Goal: Entertainment & Leisure: Consume media (video, audio)

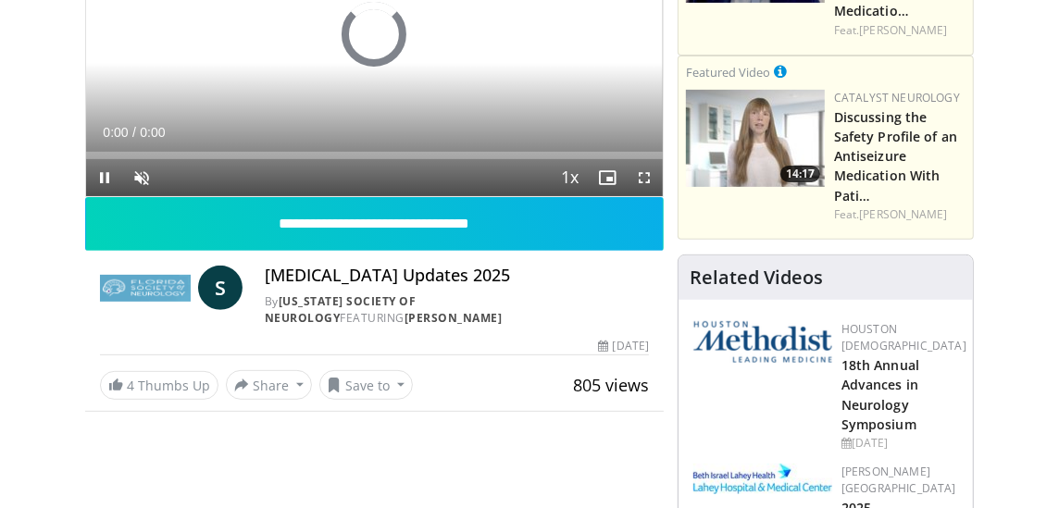
scroll to position [324, 0]
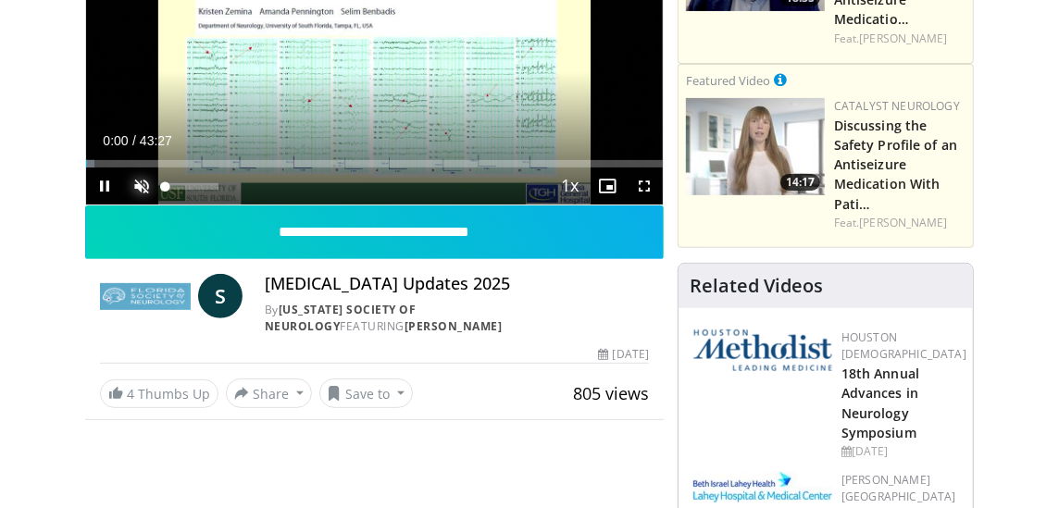
click at [138, 184] on span "Video Player" at bounding box center [141, 186] width 37 height 37
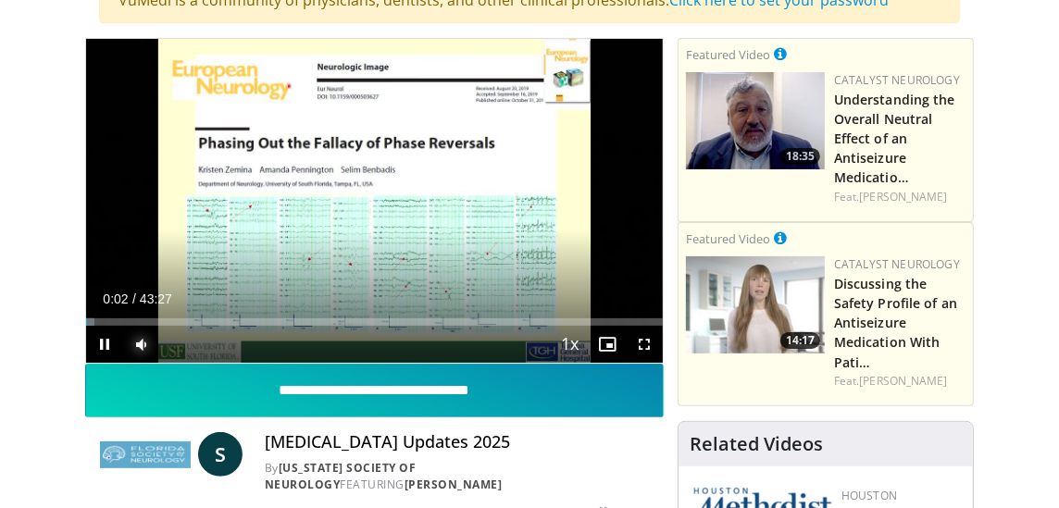
scroll to position [139, 0]
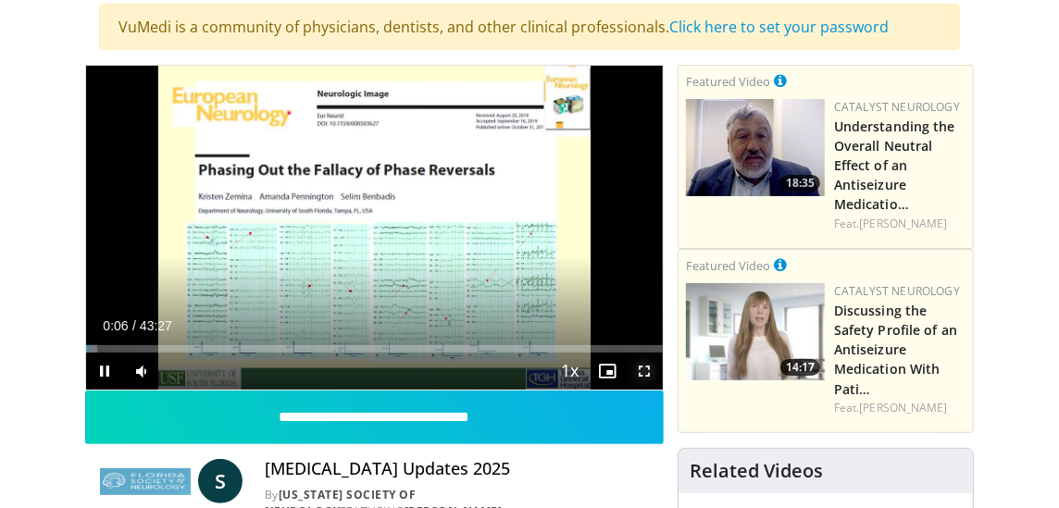
click at [648, 370] on span "Video Player" at bounding box center [644, 371] width 37 height 37
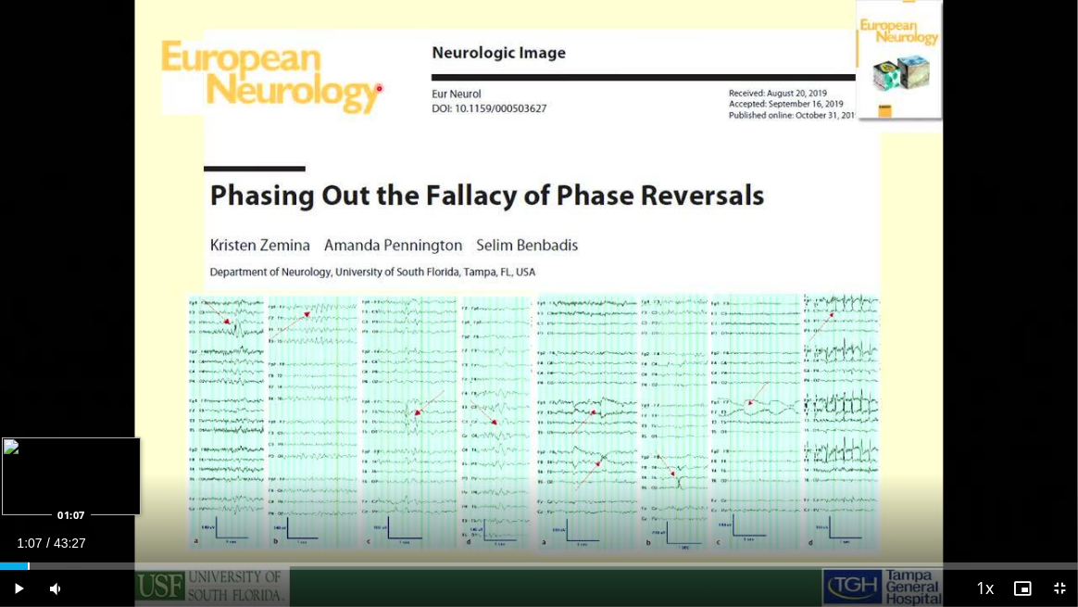
click at [28, 507] on div "Progress Bar" at bounding box center [29, 565] width 2 height 7
drag, startPoint x: 56, startPoint y: 566, endPoint x: 12, endPoint y: 560, distance: 43.9
click at [12, 507] on div "Loaded : 4.22% 00:29 00:29" at bounding box center [539, 561] width 1078 height 18
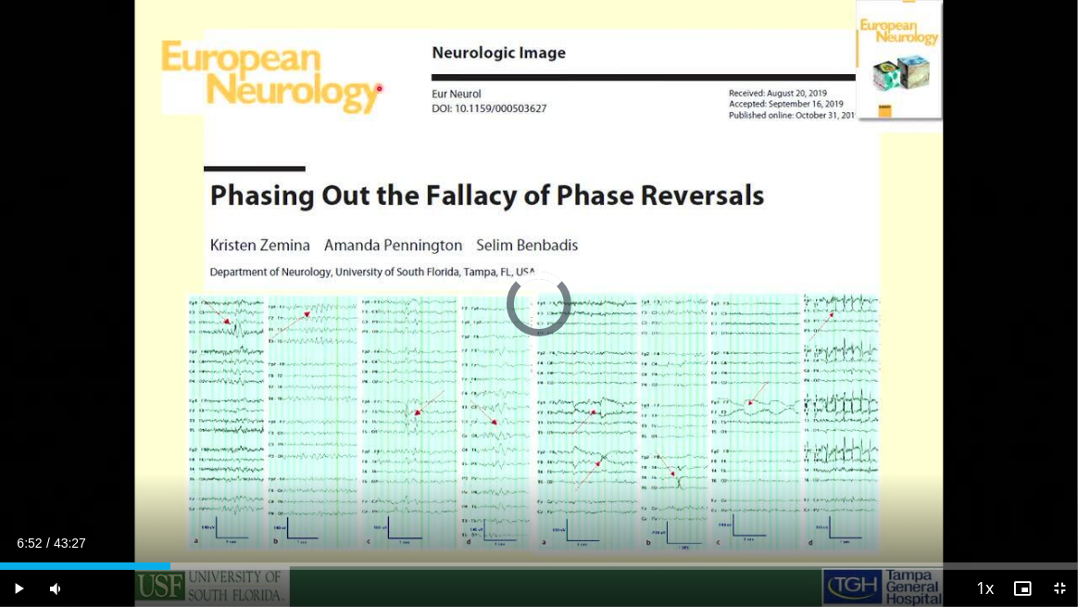
drag, startPoint x: 43, startPoint y: 565, endPoint x: 234, endPoint y: 578, distance: 192.1
click at [234, 507] on div "Current Time 6:52 / Duration 43:27 Play Skip Backward Skip Forward Mute Loaded …" at bounding box center [539, 588] width 1078 height 37
click at [1058, 507] on span "Video Player" at bounding box center [1059, 588] width 37 height 37
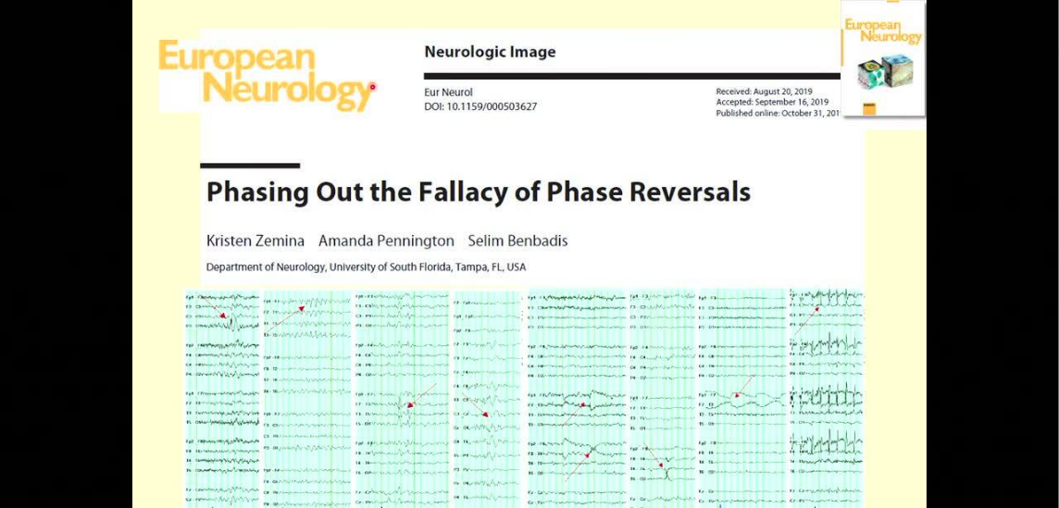
scroll to position [0, 0]
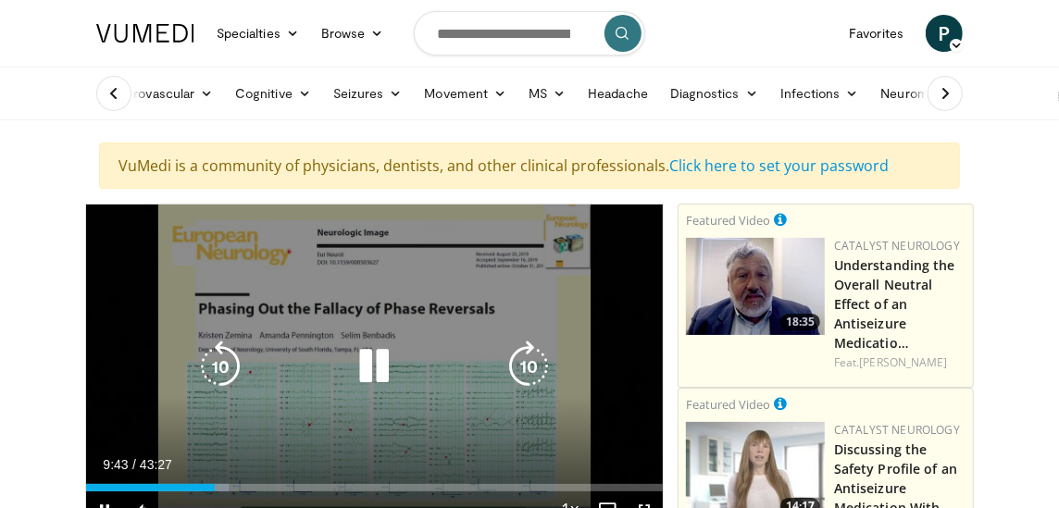
click at [509, 302] on div "10 seconds Tap to unmute" at bounding box center [374, 367] width 577 height 324
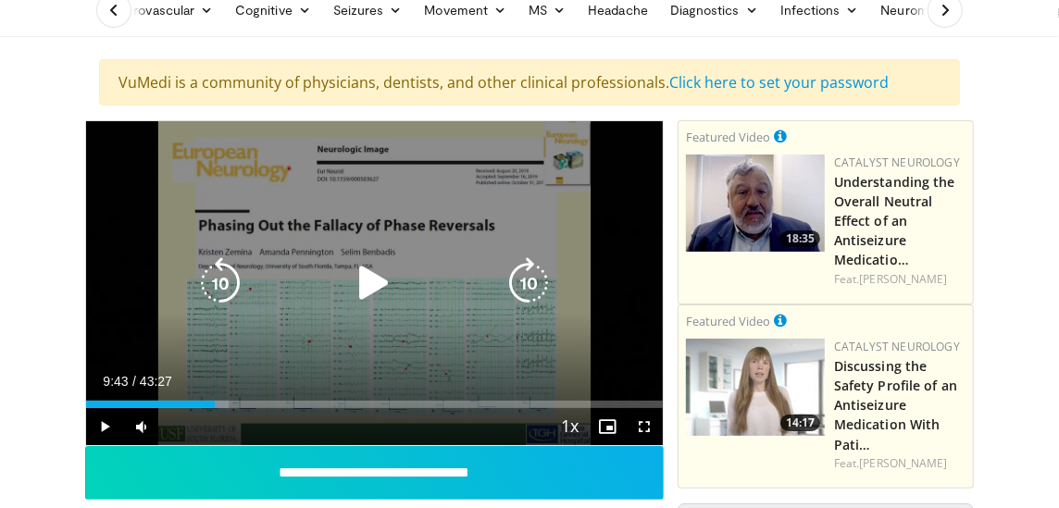
scroll to position [184, 0]
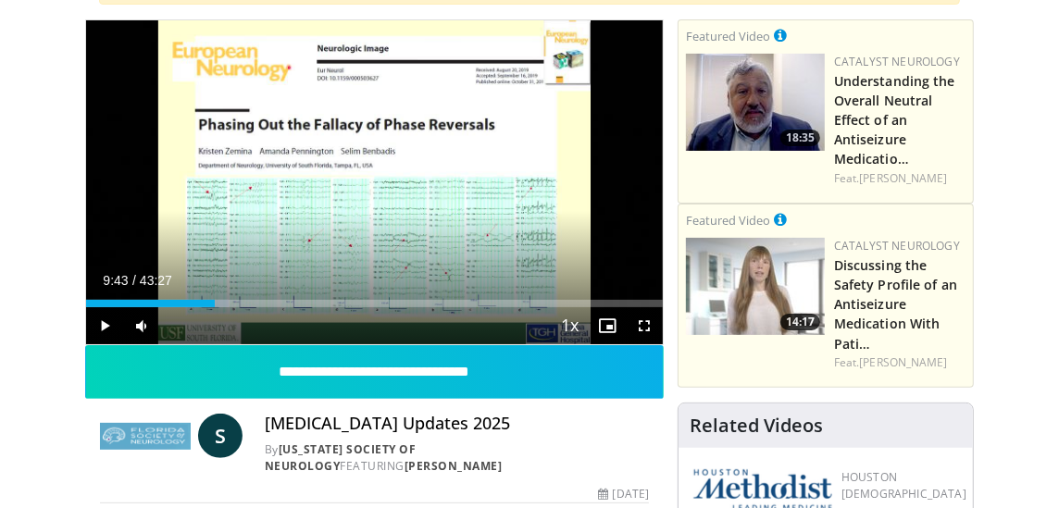
click at [478, 272] on div "Current Time 9:43 / Duration 43:27" at bounding box center [374, 280] width 577 height 17
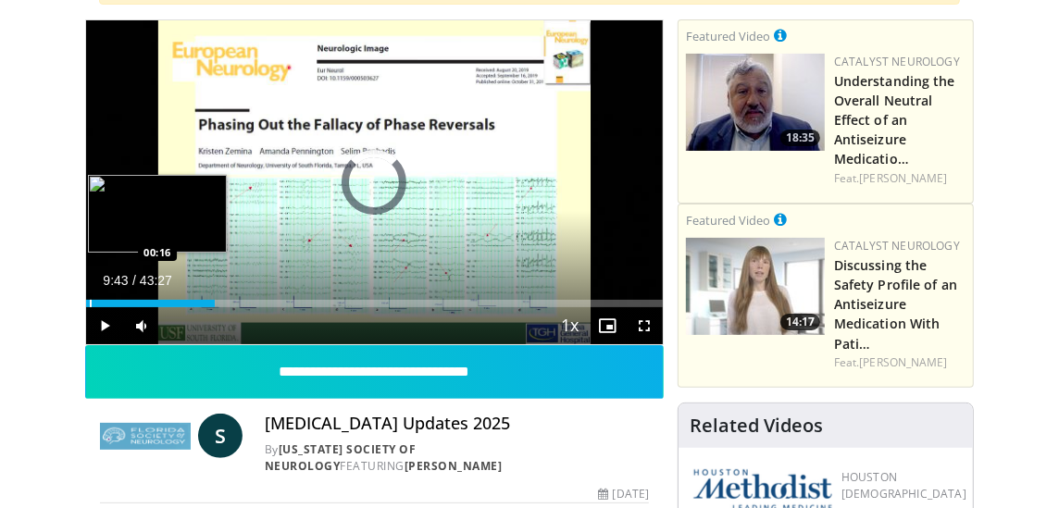
drag, startPoint x: 179, startPoint y: 298, endPoint x: 89, endPoint y: 301, distance: 89.9
click at [90, 301] on div "Progress Bar" at bounding box center [91, 303] width 2 height 7
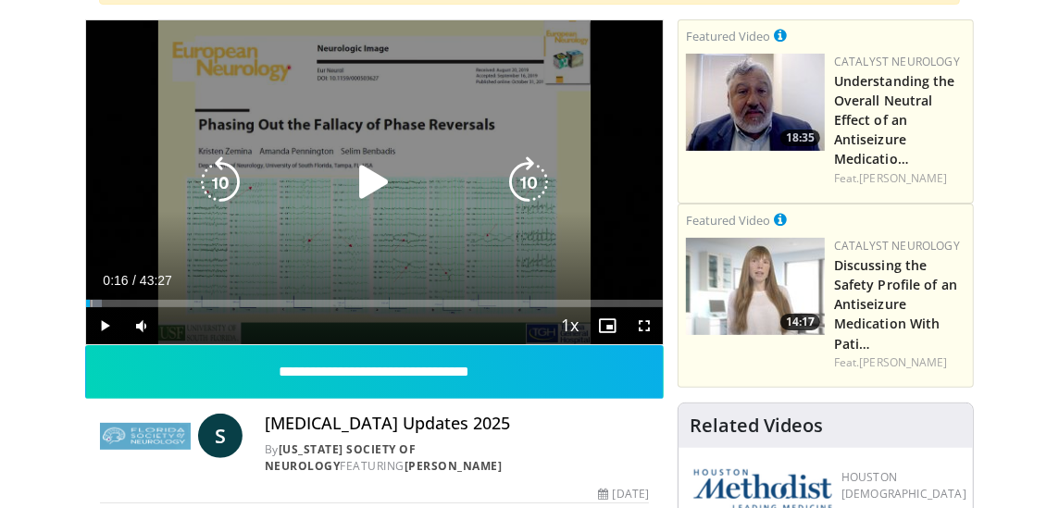
click at [232, 169] on icon "Video Player" at bounding box center [220, 183] width 52 height 52
click at [365, 182] on icon "Video Player" at bounding box center [374, 183] width 52 height 52
drag, startPoint x: 208, startPoint y: 193, endPoint x: 191, endPoint y: 192, distance: 17.6
click at [207, 193] on icon "Video Player" at bounding box center [220, 183] width 52 height 52
click at [370, 245] on div "10 seconds Tap to unmute" at bounding box center [374, 182] width 577 height 324
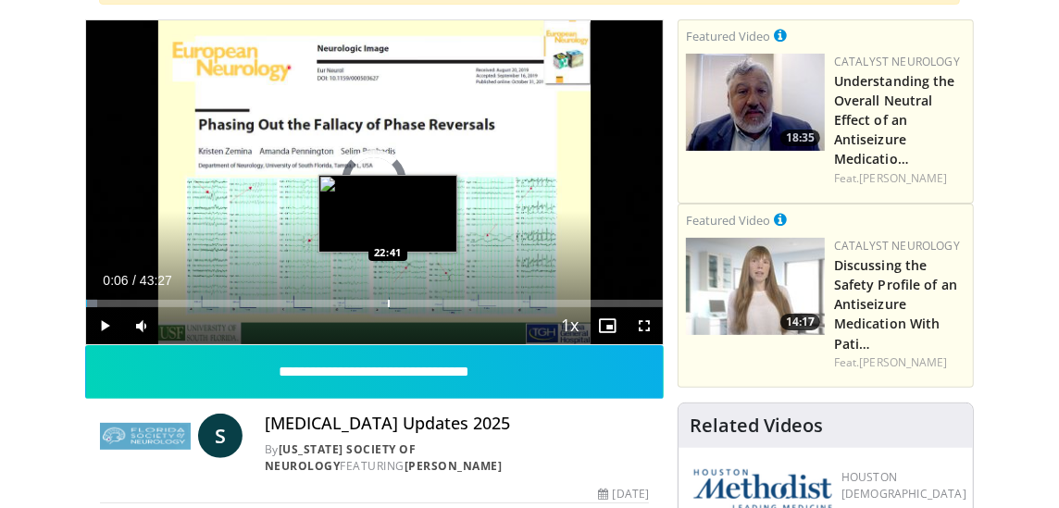
click at [388, 296] on div "Loaded : 1.90% 22:41 22:41" at bounding box center [374, 299] width 577 height 18
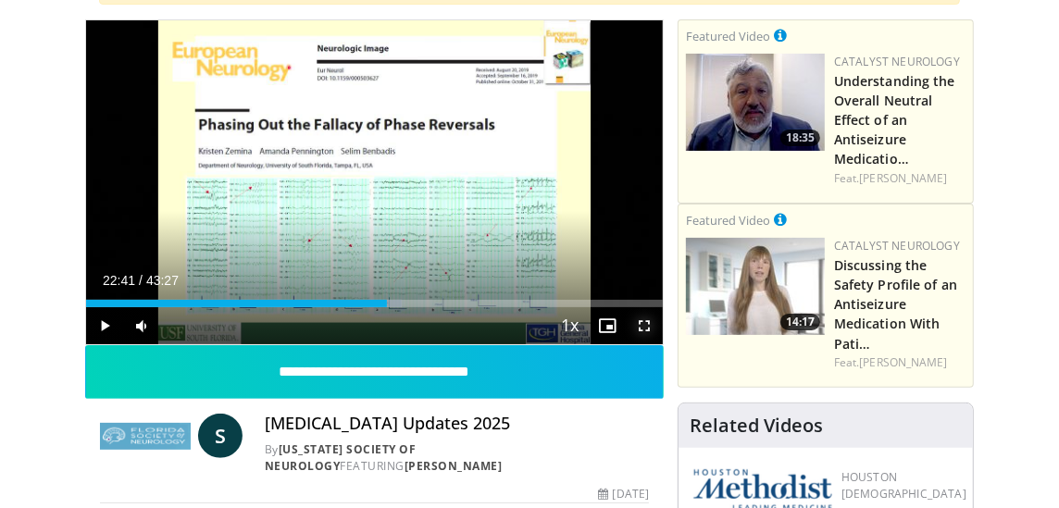
click at [649, 328] on span "Video Player" at bounding box center [644, 325] width 37 height 37
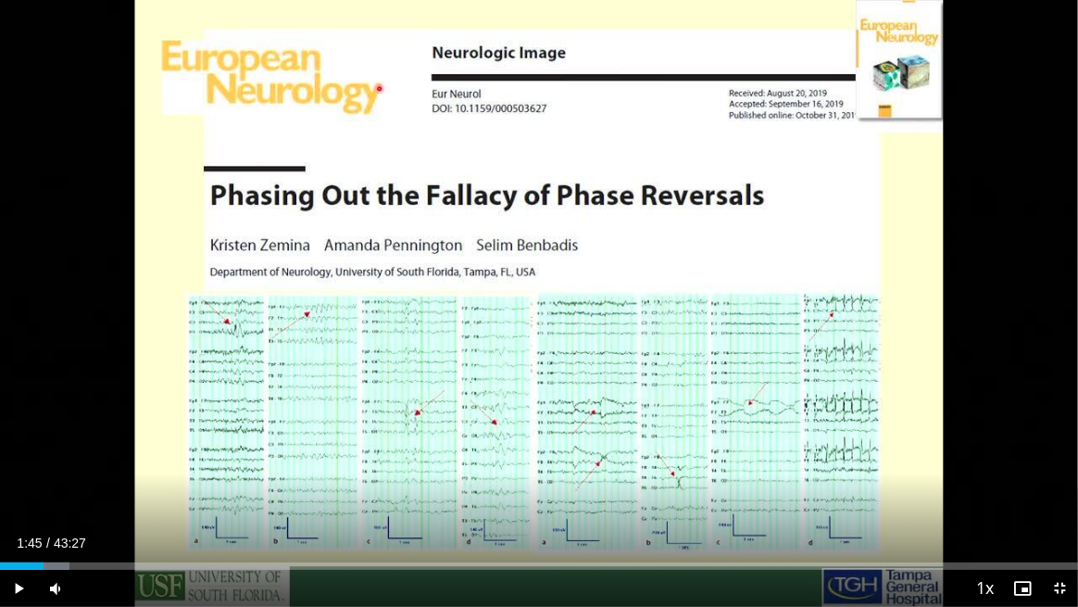
drag, startPoint x: 564, startPoint y: 568, endPoint x: 43, endPoint y: 565, distance: 521.4
click at [44, 507] on div "Progress Bar" at bounding box center [45, 565] width 2 height 7
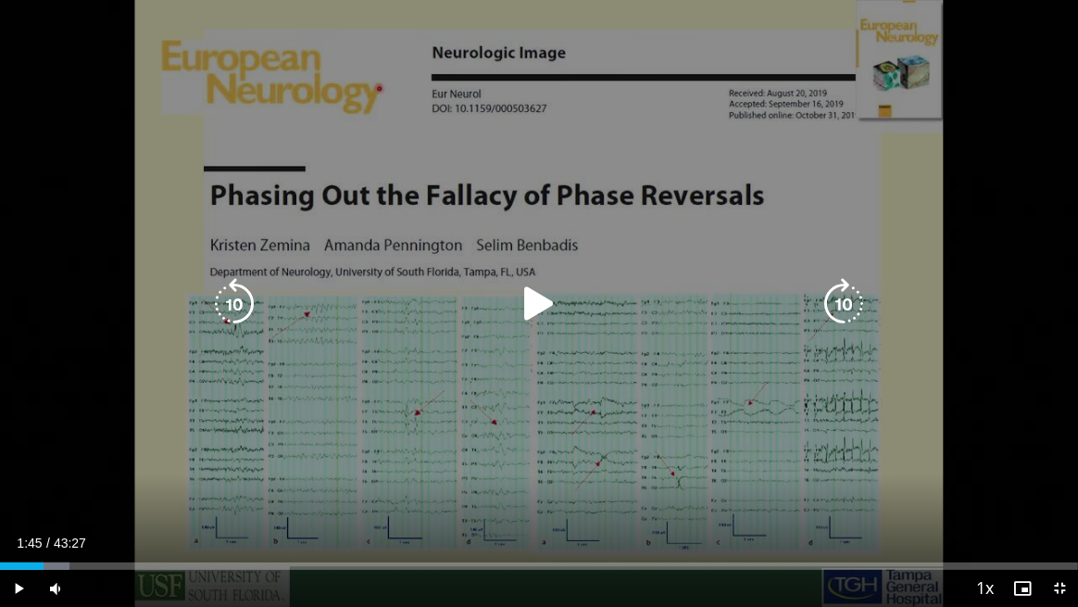
click at [351, 410] on div "10 seconds Tap to unmute" at bounding box center [539, 303] width 1078 height 607
click at [771, 410] on div "10 seconds Tap to unmute" at bounding box center [539, 303] width 1078 height 607
click at [436, 495] on div "10 seconds Tap to unmute" at bounding box center [539, 303] width 1078 height 607
click at [498, 481] on div "10 seconds Tap to unmute" at bounding box center [539, 303] width 1078 height 607
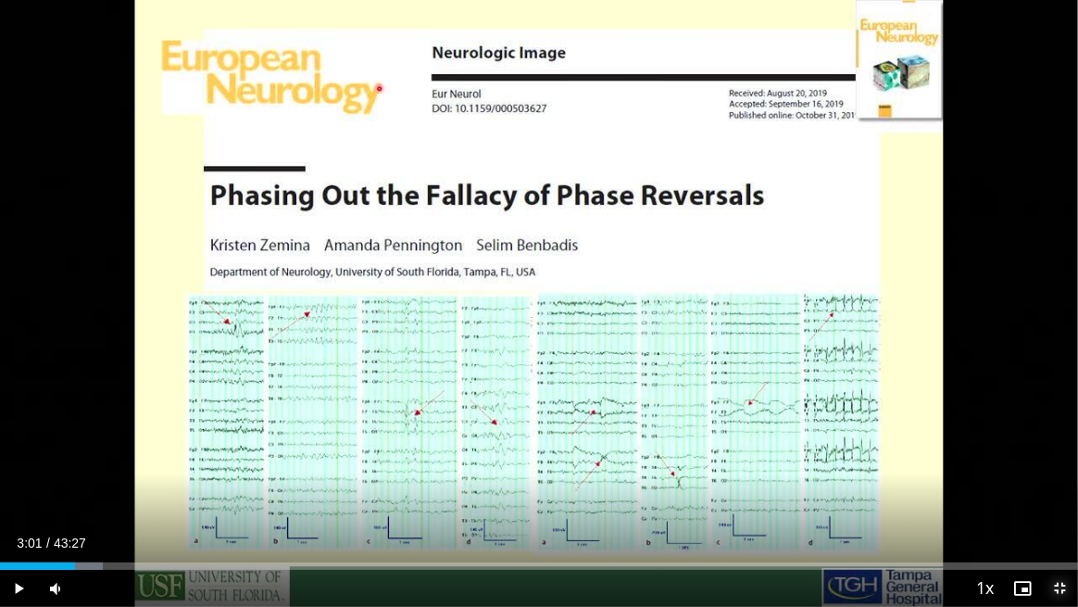
click at [1058, 507] on span "Video Player" at bounding box center [1059, 588] width 37 height 37
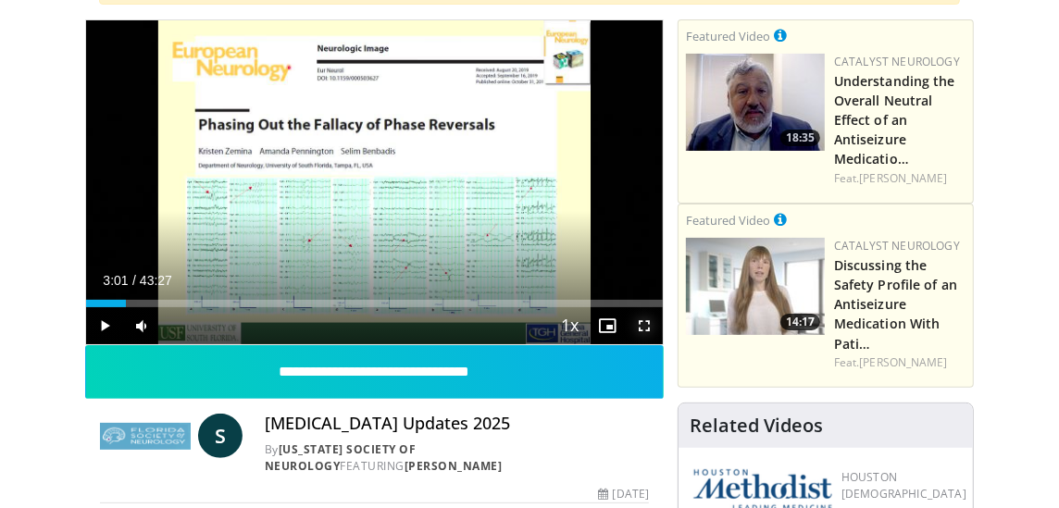
click at [638, 324] on span "Video Player" at bounding box center [644, 325] width 37 height 37
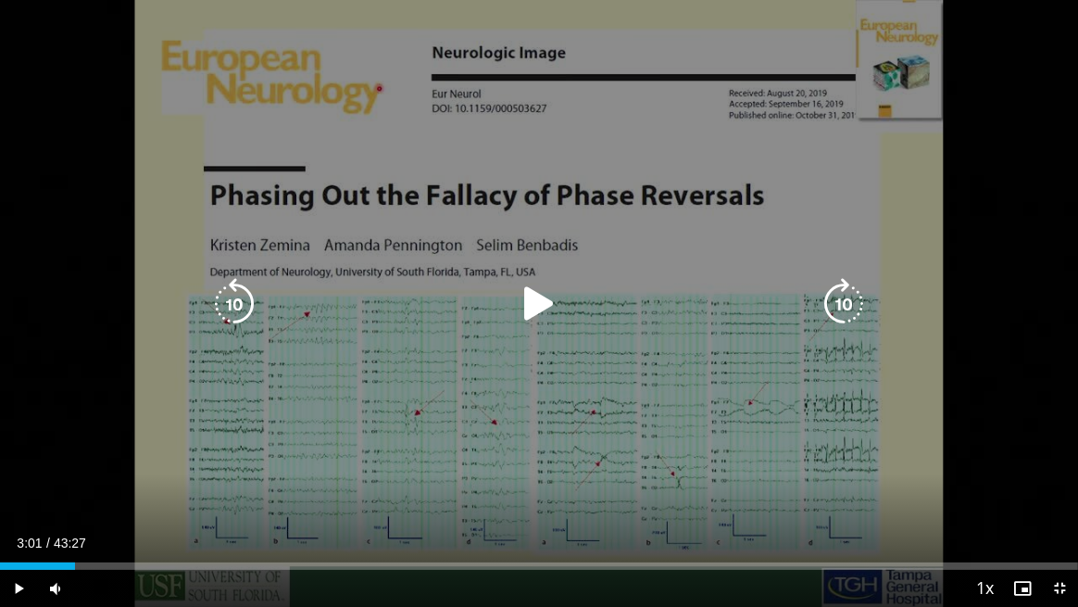
click at [595, 380] on div "10 seconds Tap to unmute" at bounding box center [539, 303] width 1078 height 607
click at [411, 460] on div "10 seconds Tap to unmute" at bounding box center [539, 303] width 1078 height 607
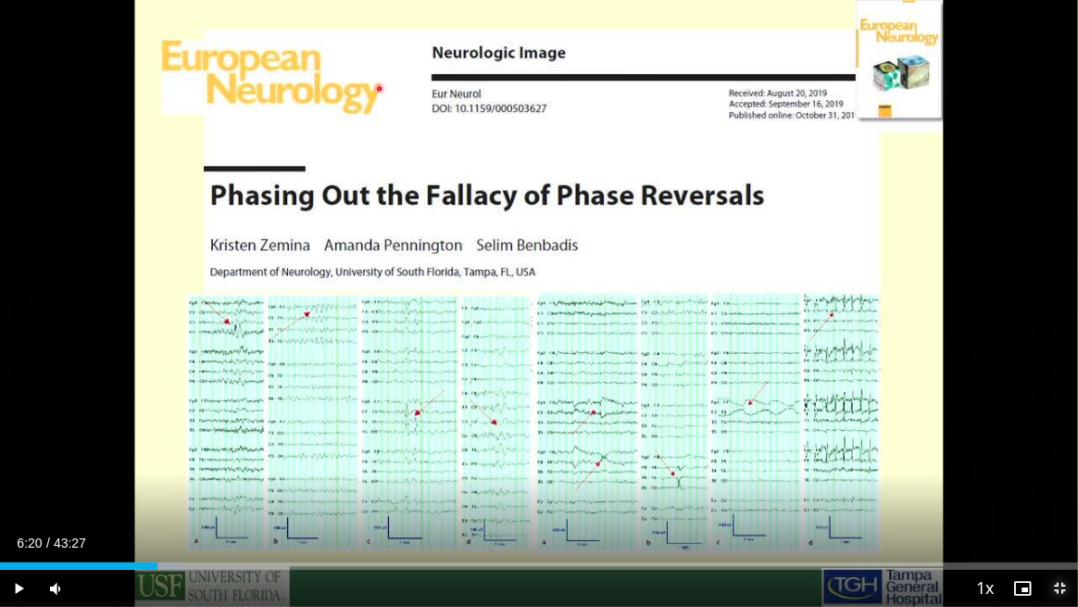
click at [1058, 507] on span "Video Player" at bounding box center [1059, 588] width 37 height 37
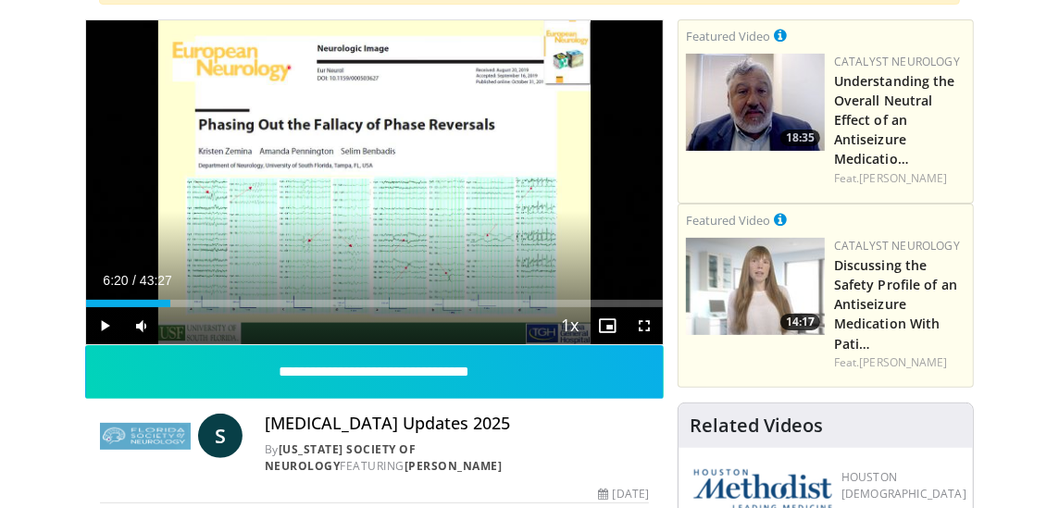
click at [472, 331] on div "Current Time 6:20 / Duration 43:27 Play Skip Backward Skip Forward Mute 0% Load…" at bounding box center [374, 325] width 577 height 37
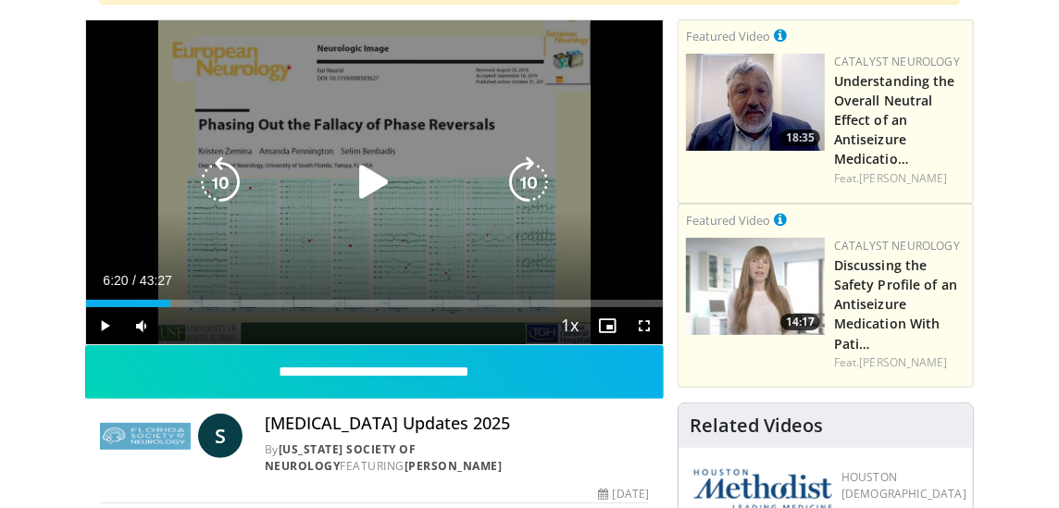
click at [437, 250] on div "10 seconds Tap to unmute" at bounding box center [374, 182] width 577 height 324
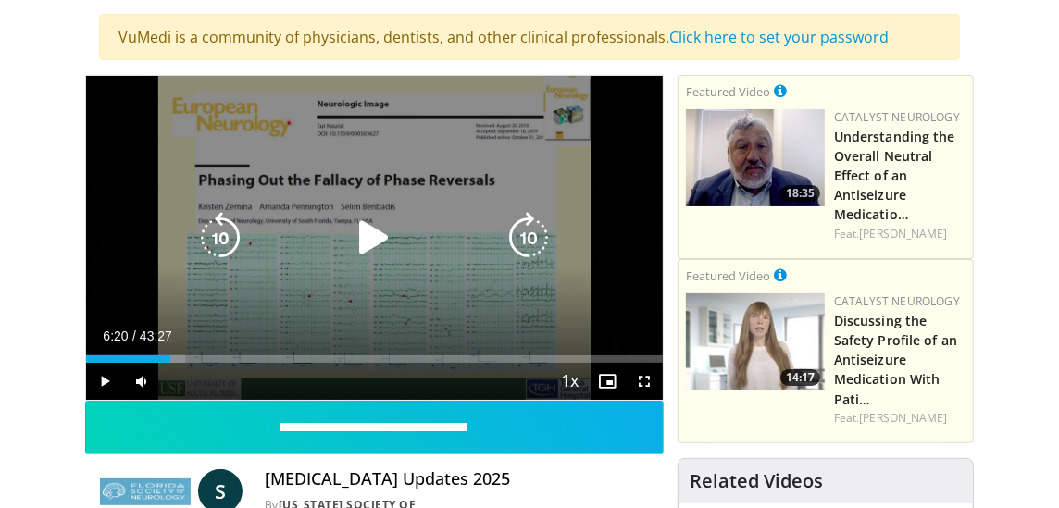
scroll to position [92, 0]
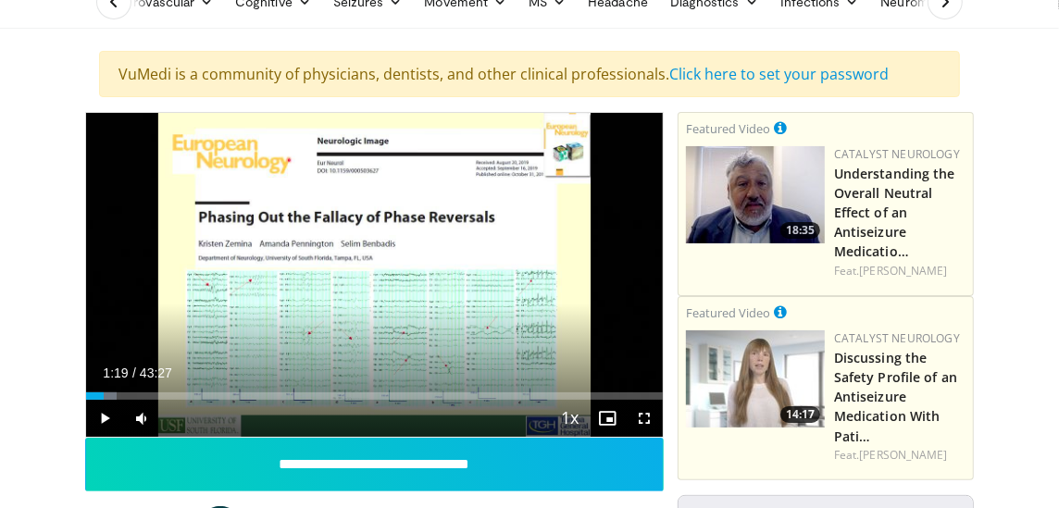
drag, startPoint x: 180, startPoint y: 389, endPoint x: 103, endPoint y: 400, distance: 77.7
click at [103, 400] on div "Current Time 1:19 / Duration 43:27 Play Skip Backward Skip Forward Mute 26% Loa…" at bounding box center [374, 418] width 577 height 37
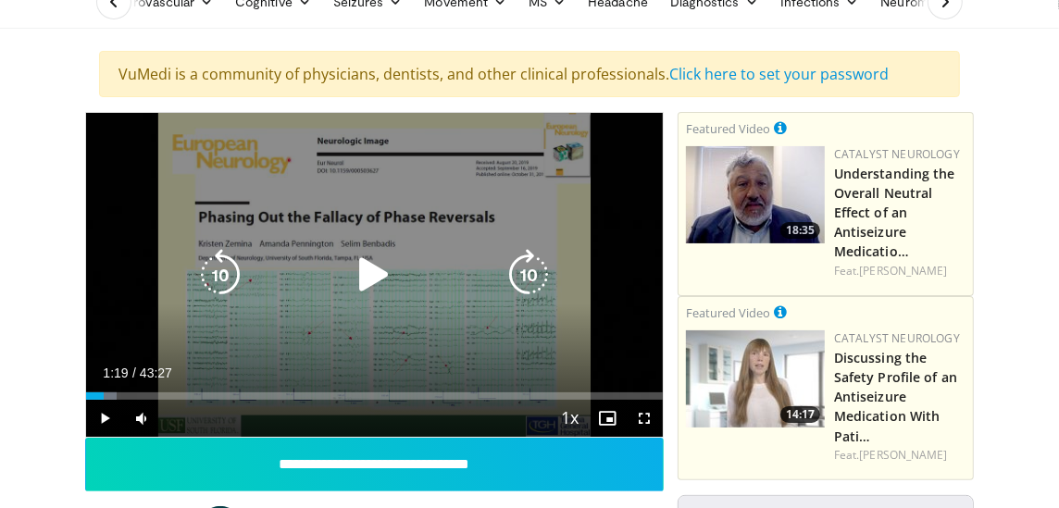
click at [258, 337] on div "10 seconds Tap to unmute" at bounding box center [374, 275] width 577 height 324
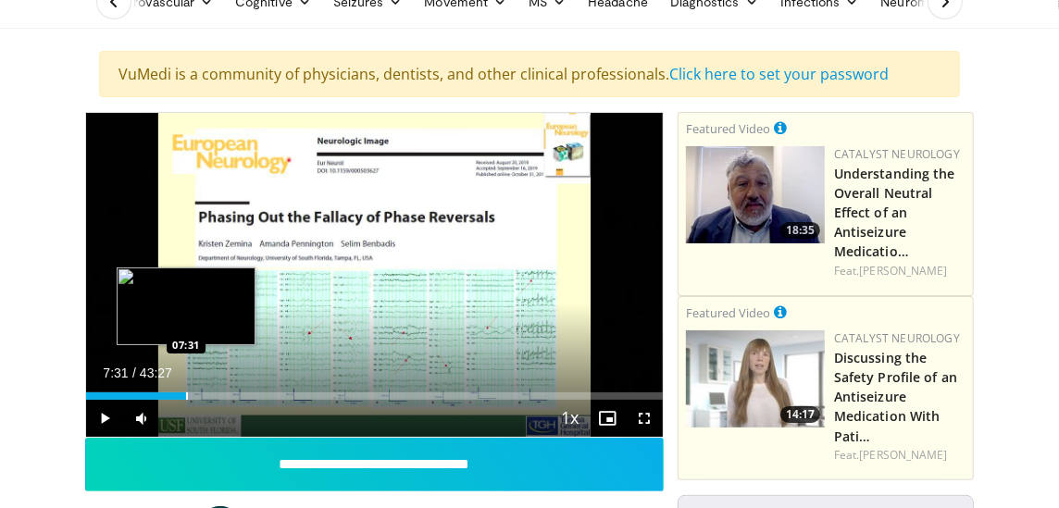
drag, startPoint x: 106, startPoint y: 395, endPoint x: 185, endPoint y: 391, distance: 79.7
click at [186, 393] on div "Progress Bar" at bounding box center [187, 396] width 2 height 7
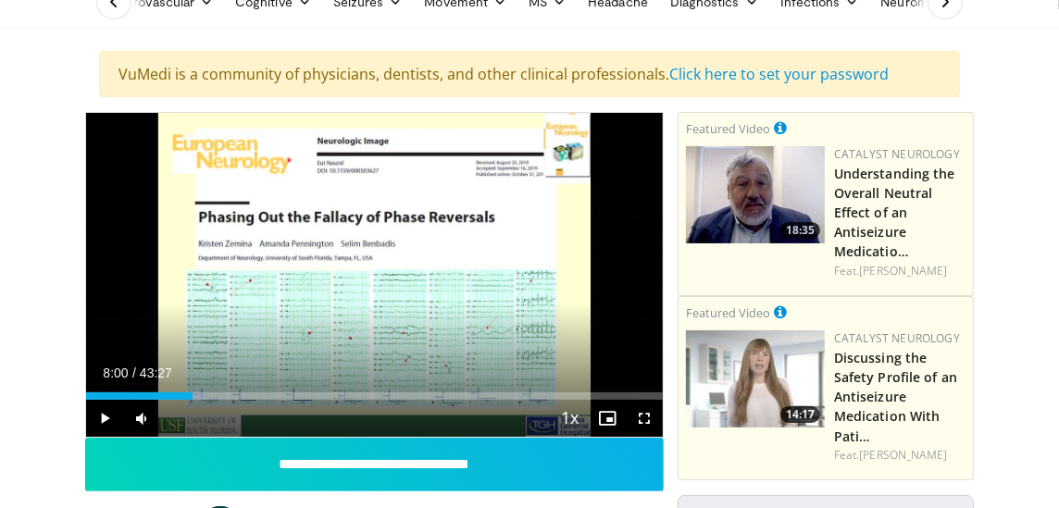
click at [194, 396] on div "Progress Bar" at bounding box center [195, 396] width 2 height 7
click at [192, 393] on div "Progress Bar" at bounding box center [193, 396] width 2 height 7
drag, startPoint x: 194, startPoint y: 395, endPoint x: 428, endPoint y: 376, distance: 235.0
click at [428, 400] on div "Current Time 25:45 / Duration 43:27 Play Skip Backward Skip Forward Mute 26% Lo…" at bounding box center [374, 418] width 577 height 37
click at [640, 412] on span "Video Player" at bounding box center [644, 418] width 37 height 37
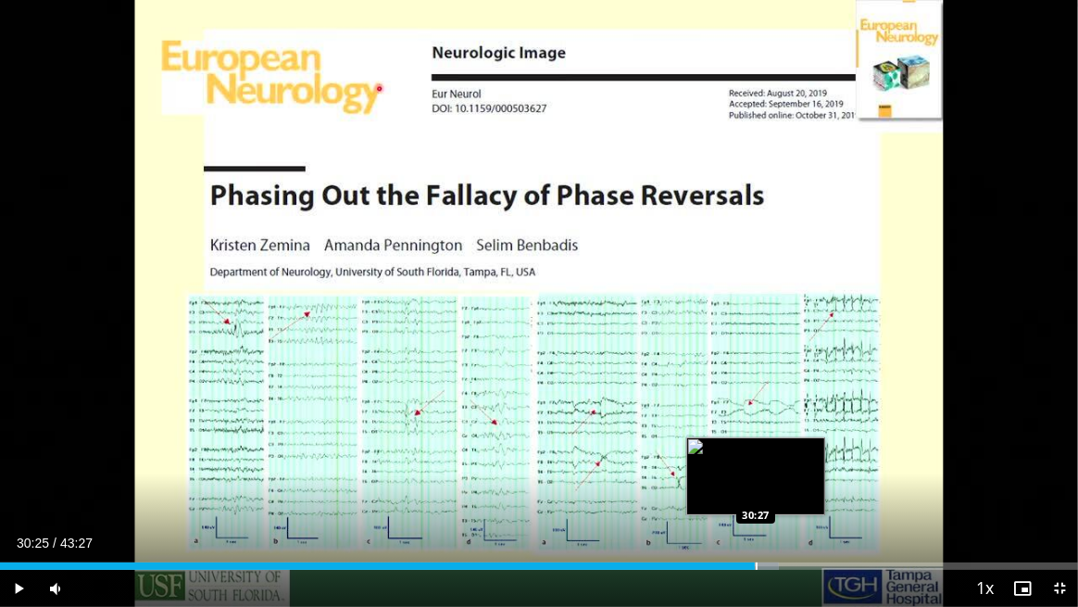
drag, startPoint x: 642, startPoint y: 565, endPoint x: 755, endPoint y: 566, distance: 113.0
click at [755, 507] on div "30:25" at bounding box center [377, 565] width 755 height 7
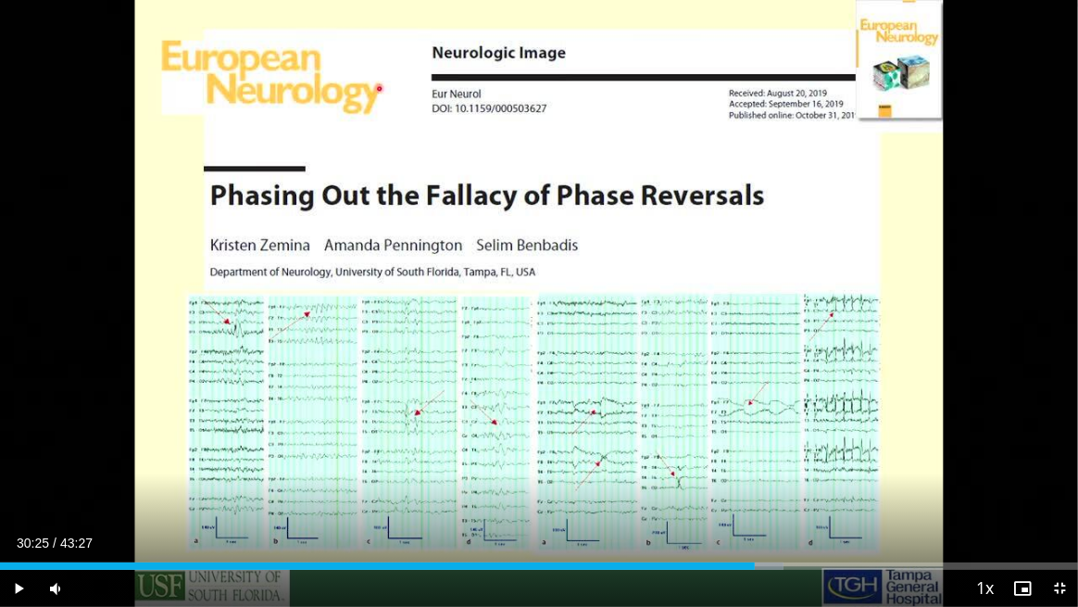
click at [755, 507] on div "Progress Bar" at bounding box center [756, 565] width 2 height 7
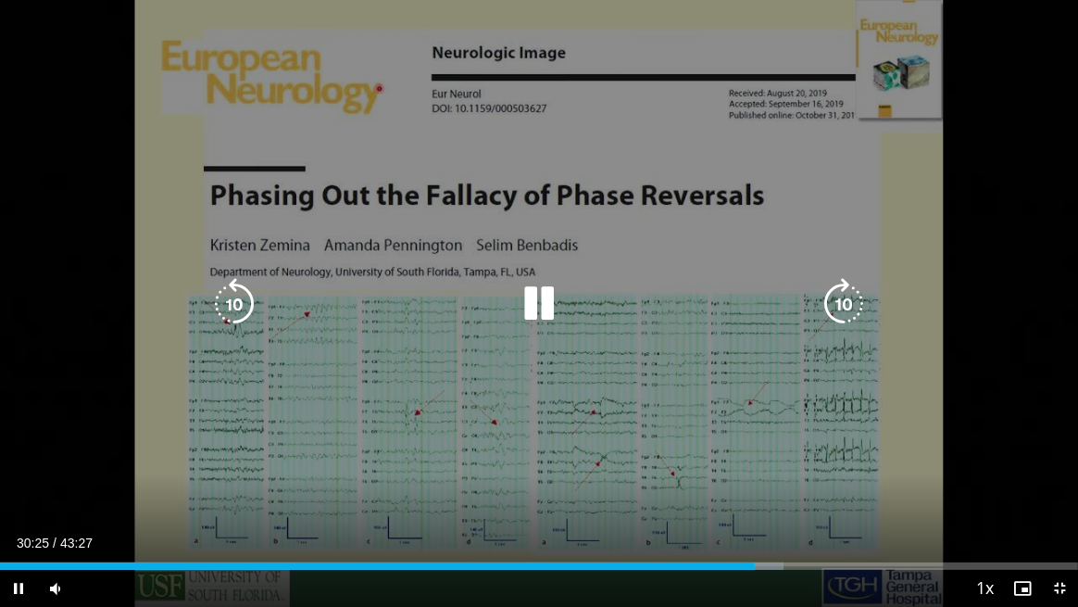
click at [516, 429] on div "10 seconds Tap to unmute" at bounding box center [539, 303] width 1078 height 607
click at [562, 6] on div "10 seconds Tap to unmute" at bounding box center [539, 303] width 1078 height 607
click at [564, 350] on div "10 seconds Tap to unmute" at bounding box center [539, 303] width 1078 height 607
click at [532, 299] on icon "Video Player" at bounding box center [539, 304] width 52 height 52
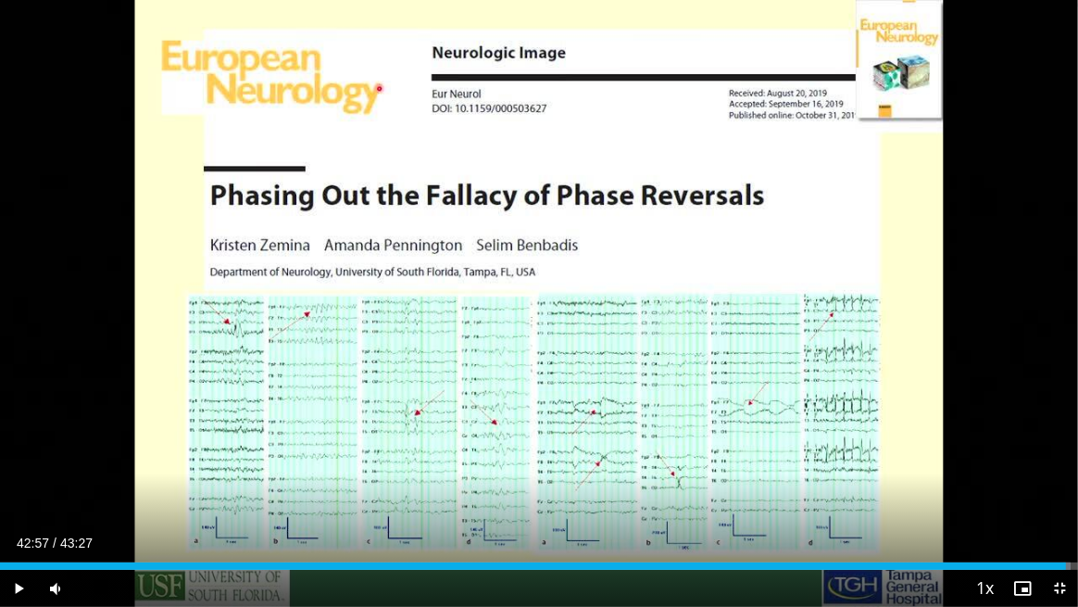
drag, startPoint x: 760, startPoint y: 565, endPoint x: 1067, endPoint y: 549, distance: 306.9
click at [1058, 507] on div "Current Time 42:57 / Duration 43:27 Play Skip Backward Skip Forward Mute 26% Lo…" at bounding box center [539, 588] width 1078 height 37
click at [1055, 507] on span "Video Player" at bounding box center [1059, 588] width 37 height 37
